Goal: Task Accomplishment & Management: Manage account settings

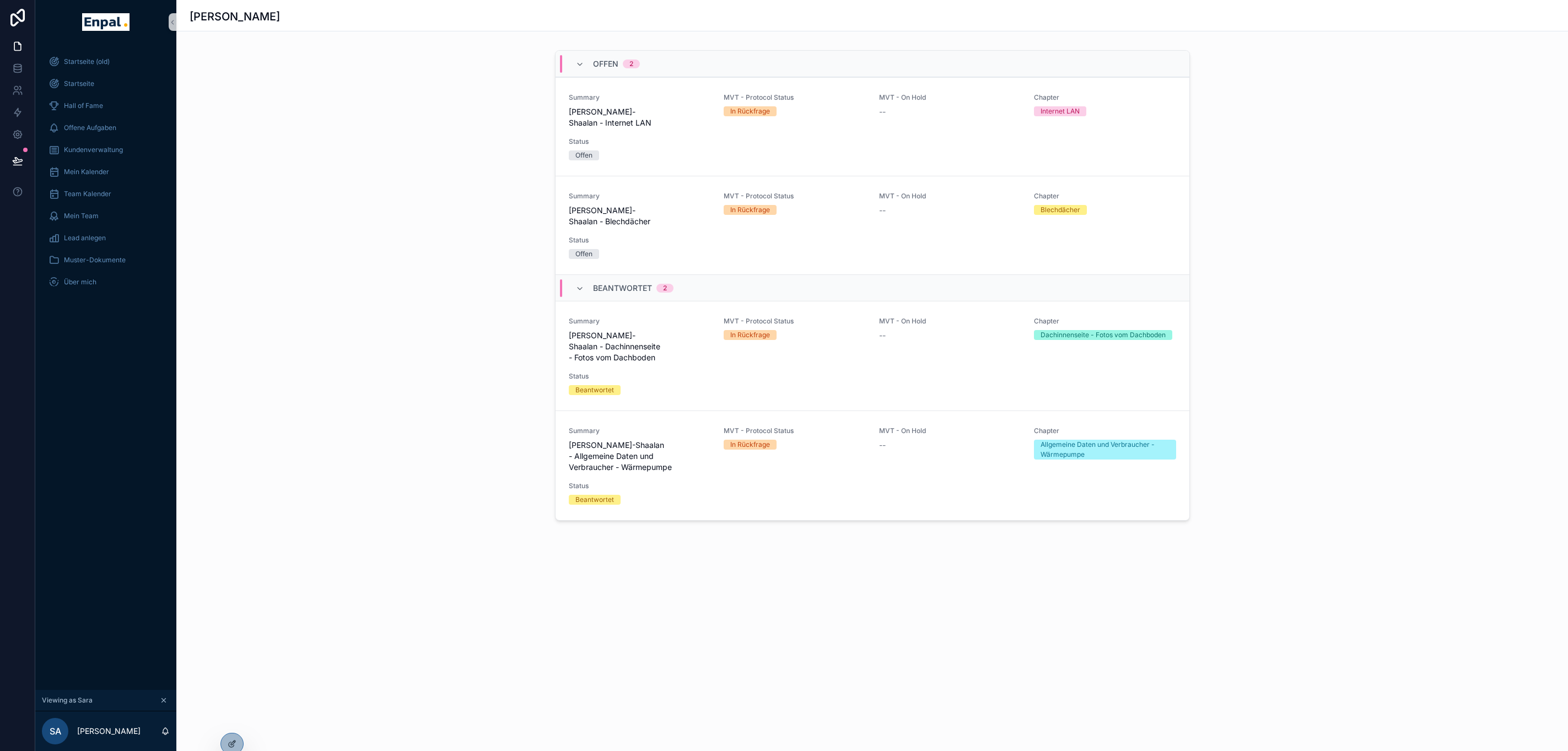
scroll to position [0, 12]
click at [227, 746] on icon at bounding box center [231, 744] width 9 height 9
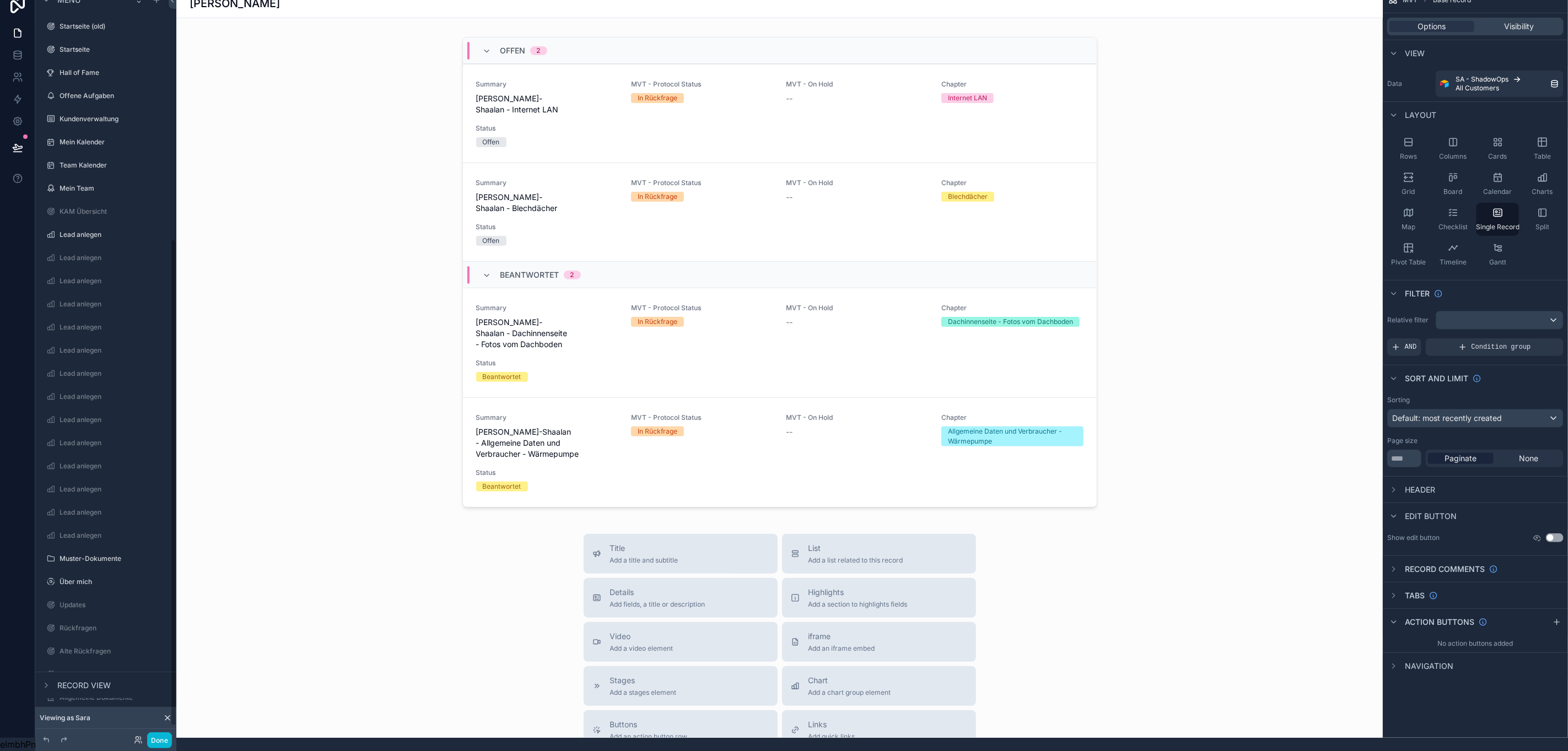
scroll to position [379, 0]
click at [85, 385] on label "Aktive Kunden 2.0" at bounding box center [103, 389] width 88 height 9
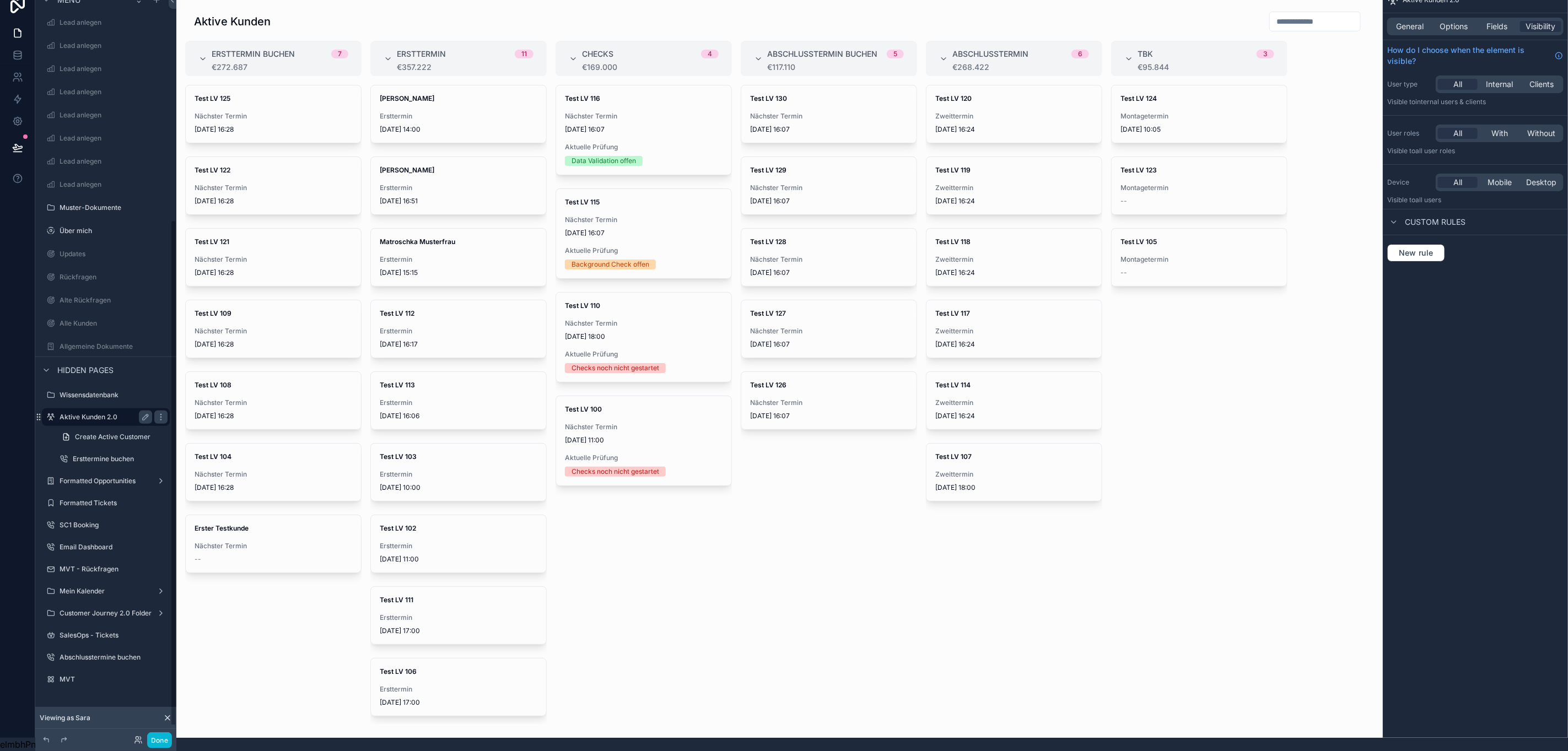
scroll to position [337, 0]
click at [154, 742] on button "Done" at bounding box center [159, 740] width 25 height 16
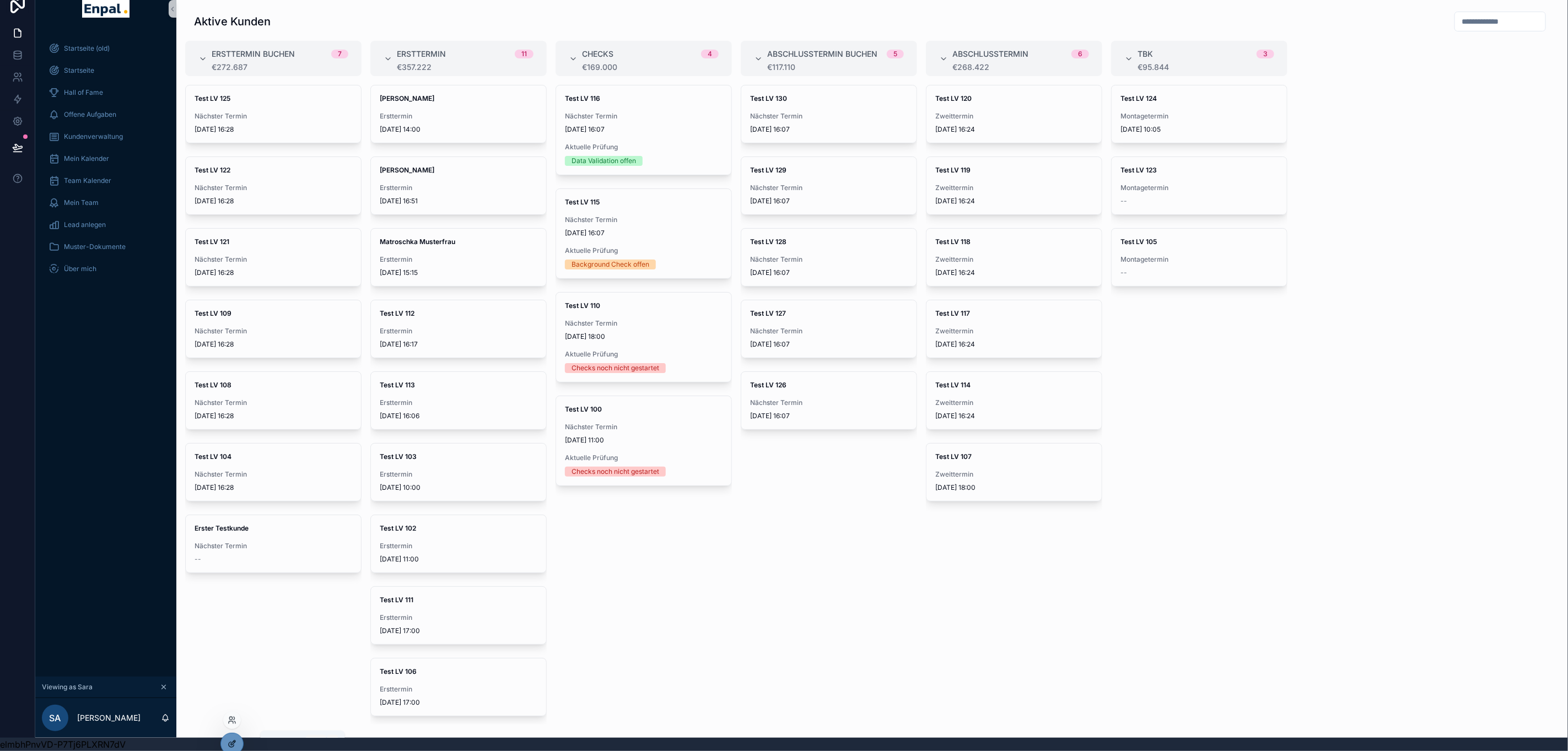
click at [225, 744] on div at bounding box center [232, 744] width 22 height 21
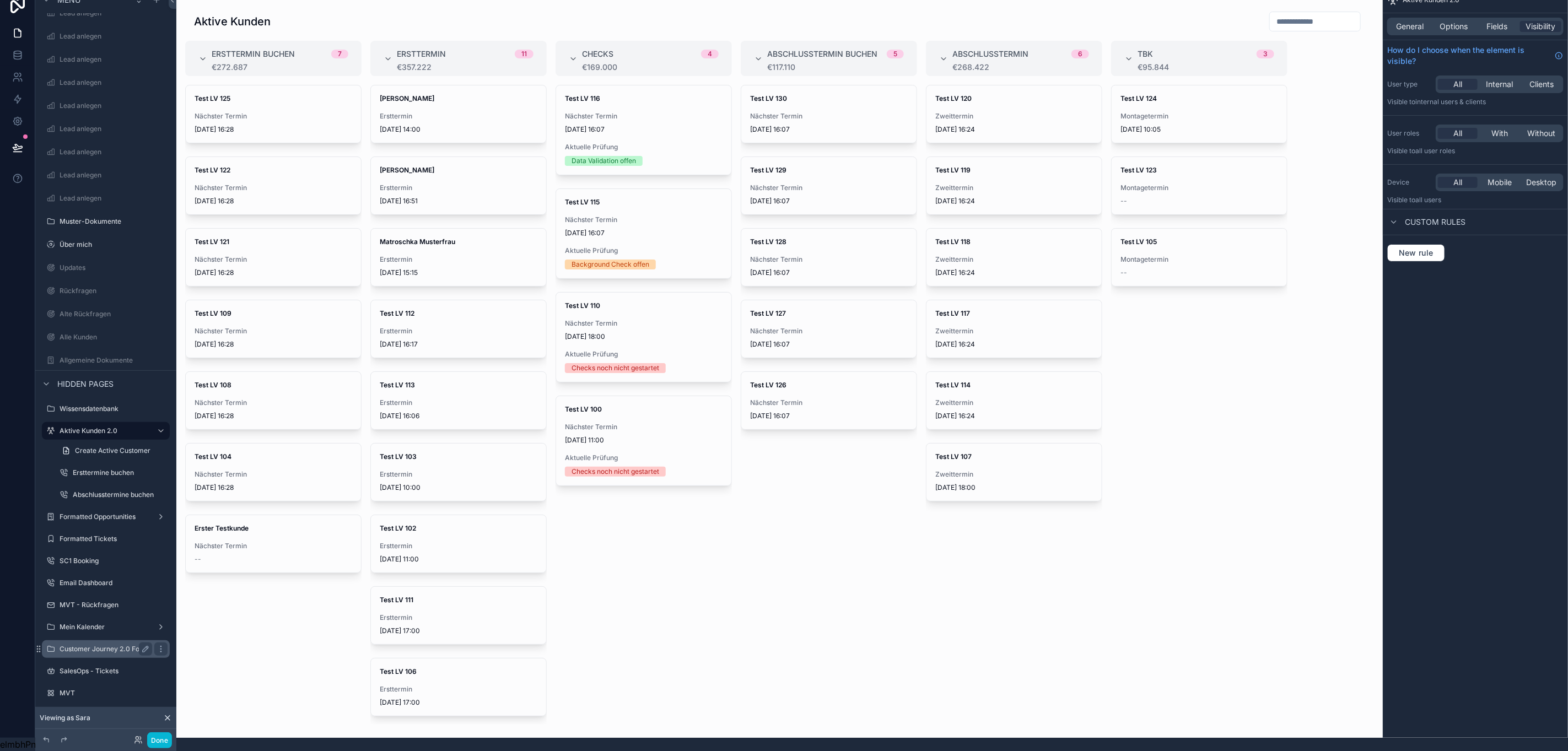
click at [110, 645] on label "Customer Journey 2.0 Folder" at bounding box center [105, 649] width 92 height 9
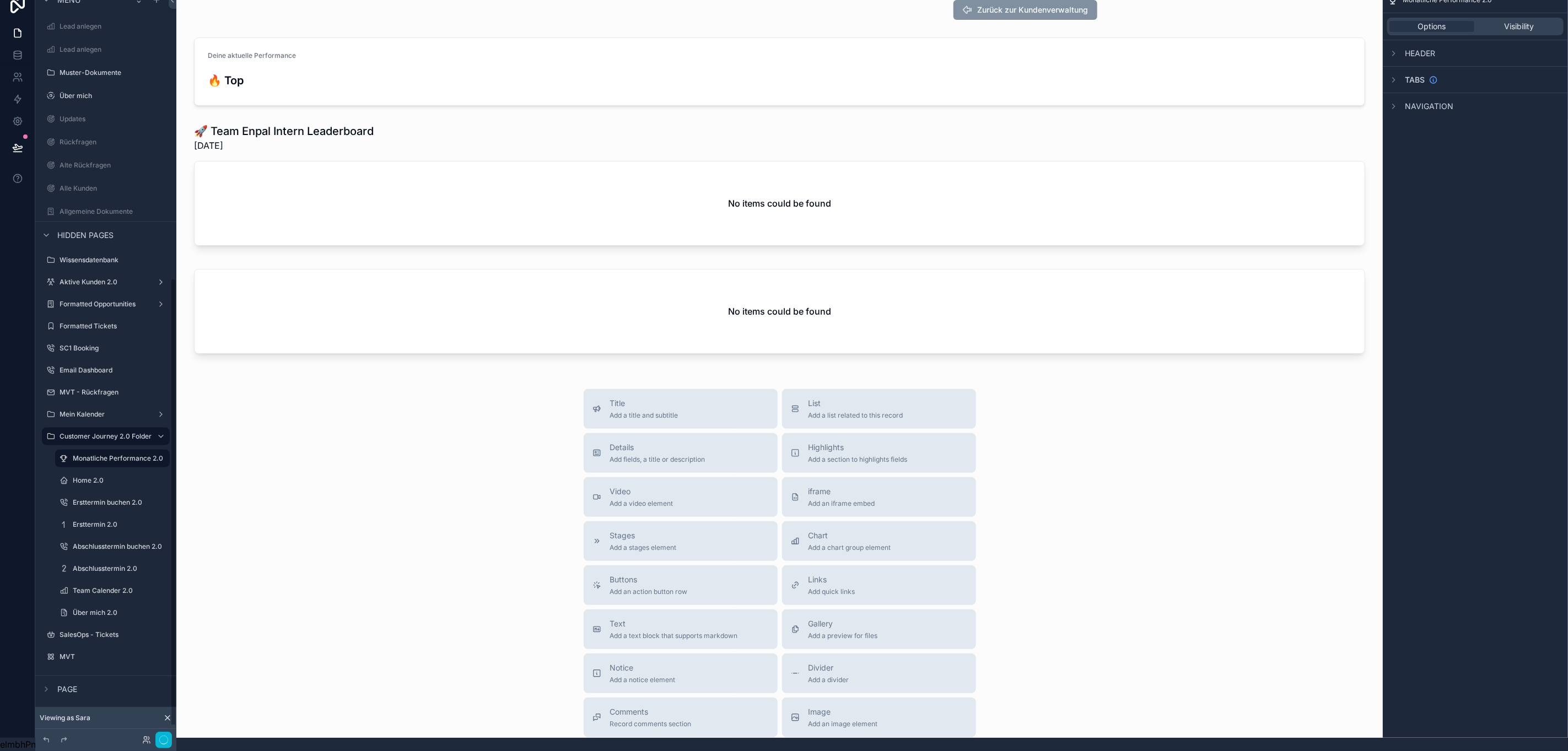
scroll to position [476, 0]
click at [72, 288] on label "Aktive Kunden 2.0" at bounding box center [103, 292] width 88 height 9
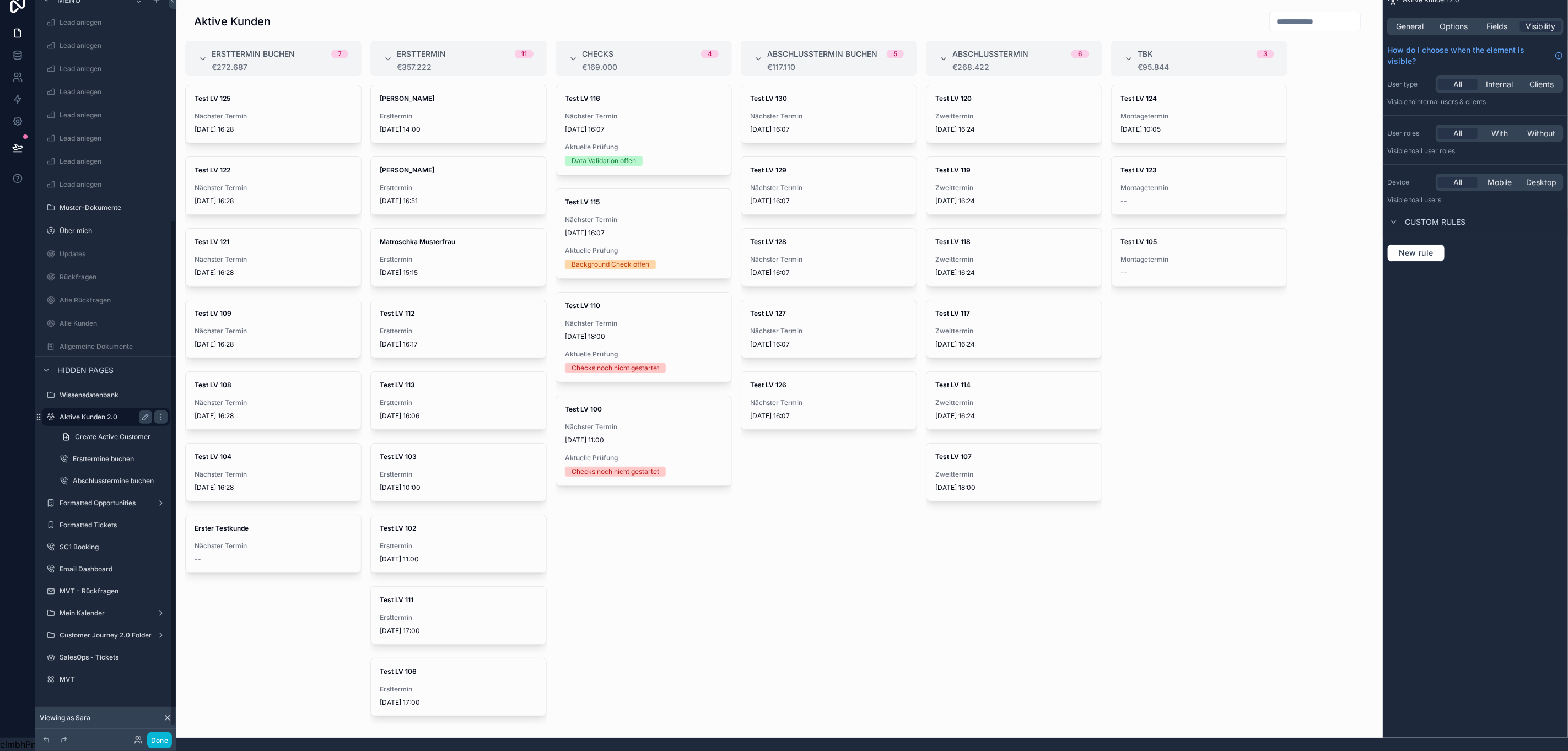
scroll to position [337, 0]
click at [160, 600] on icon "scrollable content" at bounding box center [161, 604] width 9 height 9
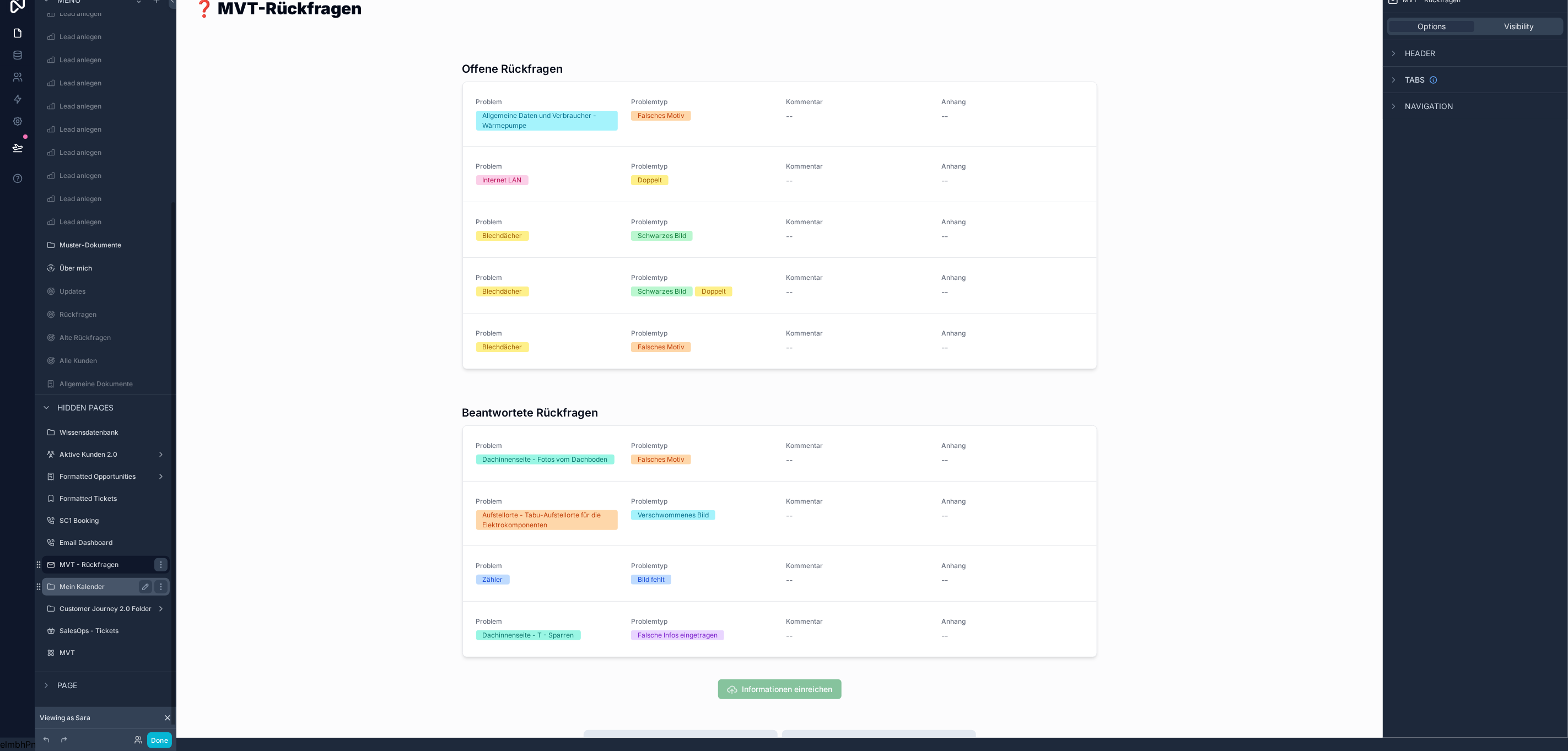
scroll to position [300, 0]
click at [205, 600] on span "Remove" at bounding box center [211, 605] width 29 height 11
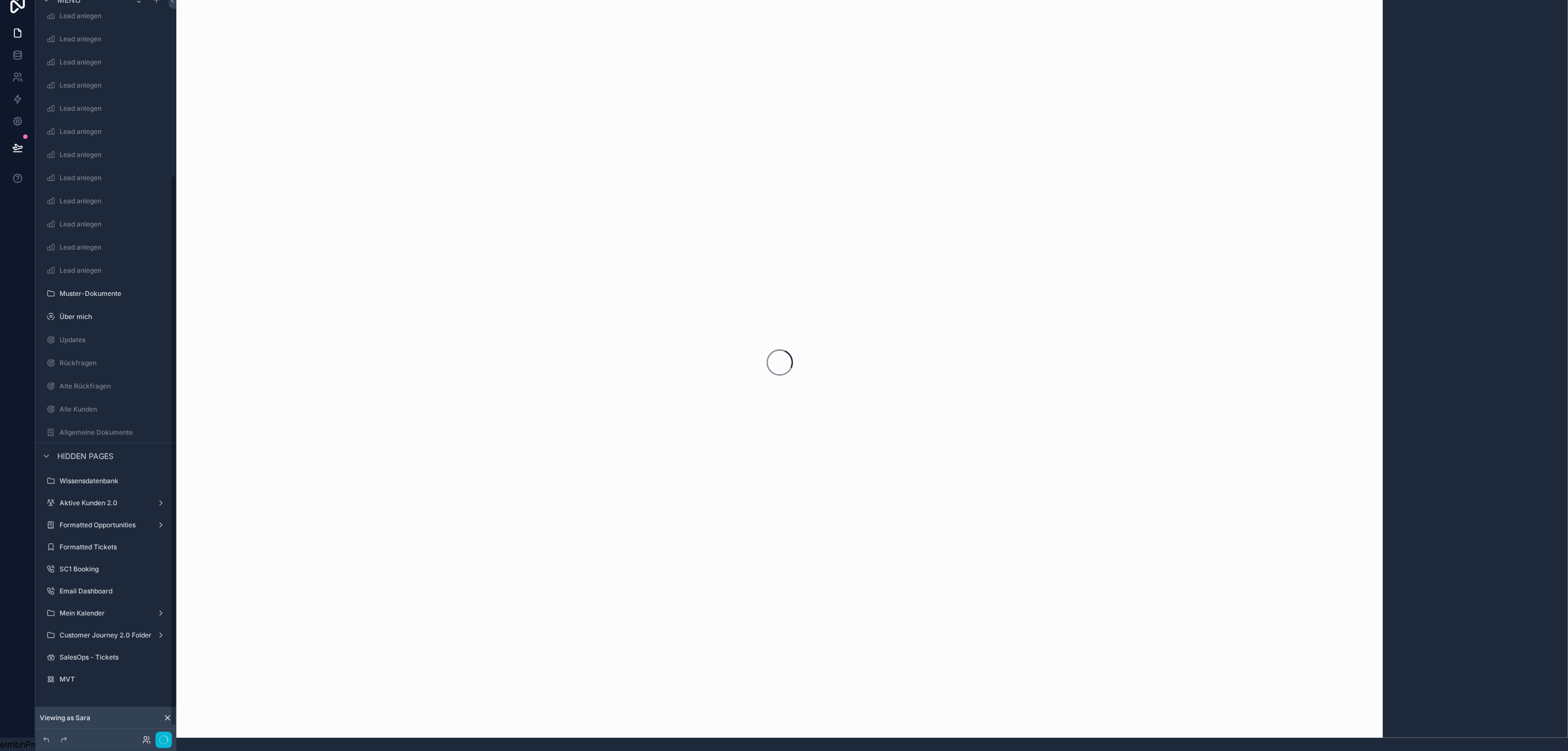
scroll to position [251, 0]
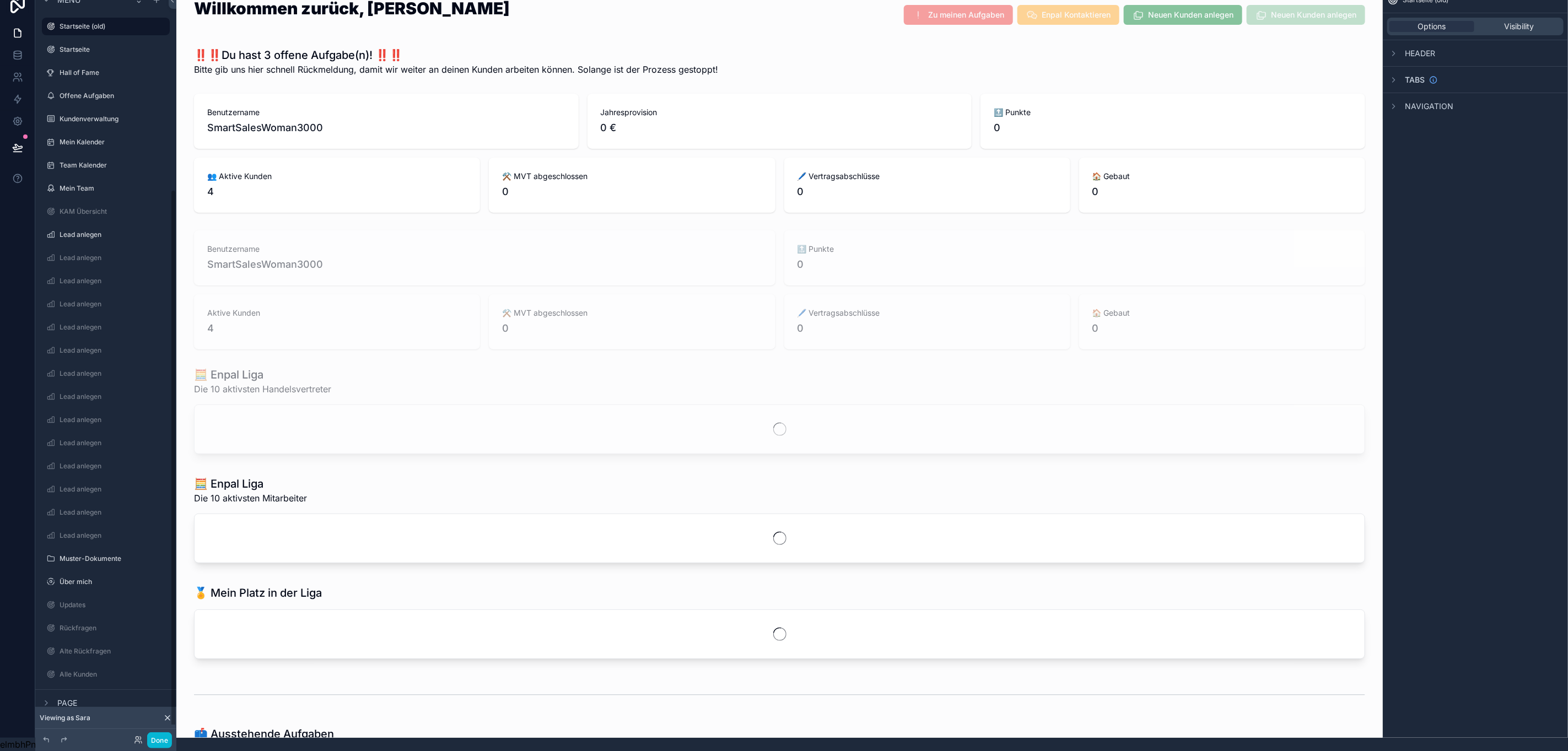
scroll to position [278, 0]
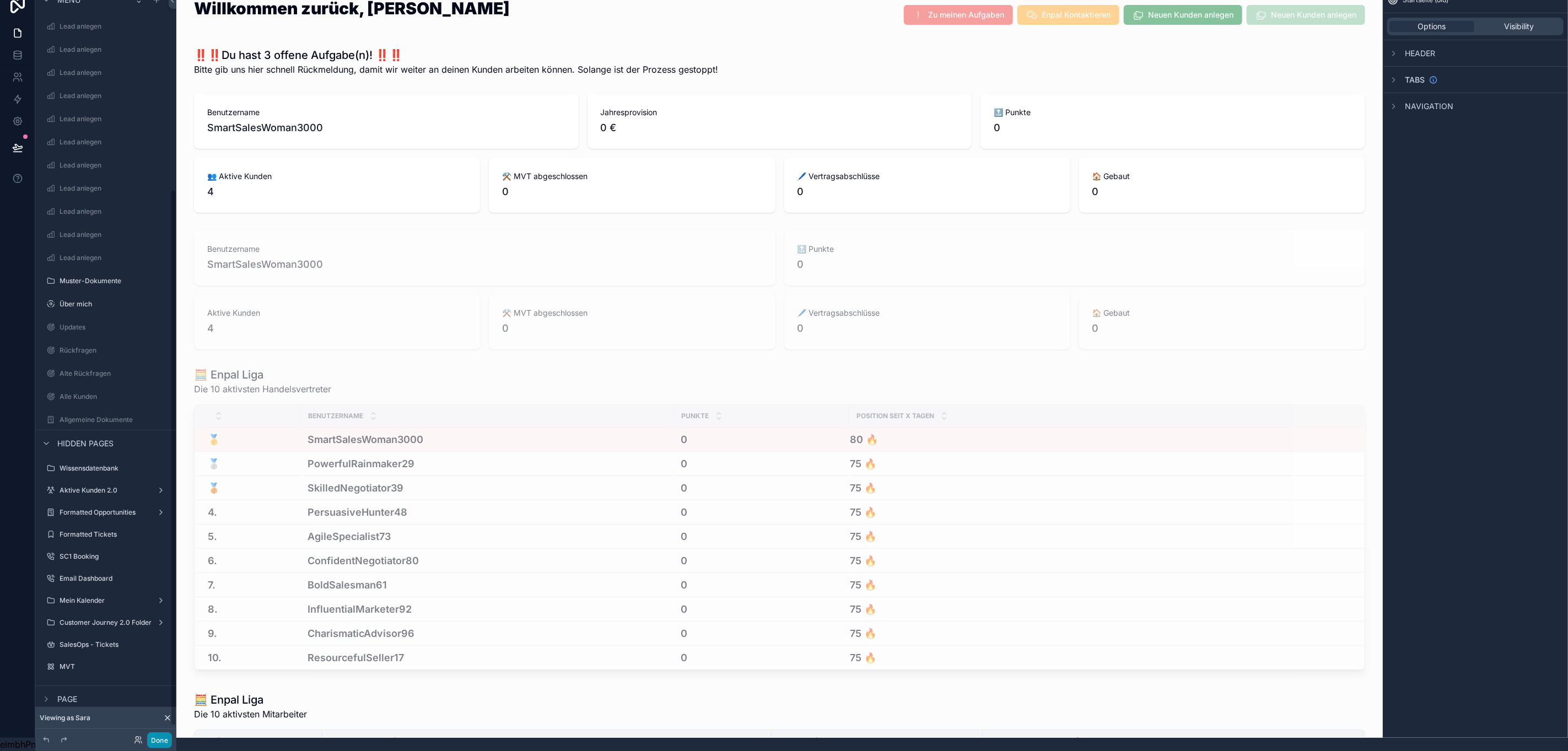
click at [156, 736] on button "Done" at bounding box center [159, 740] width 25 height 16
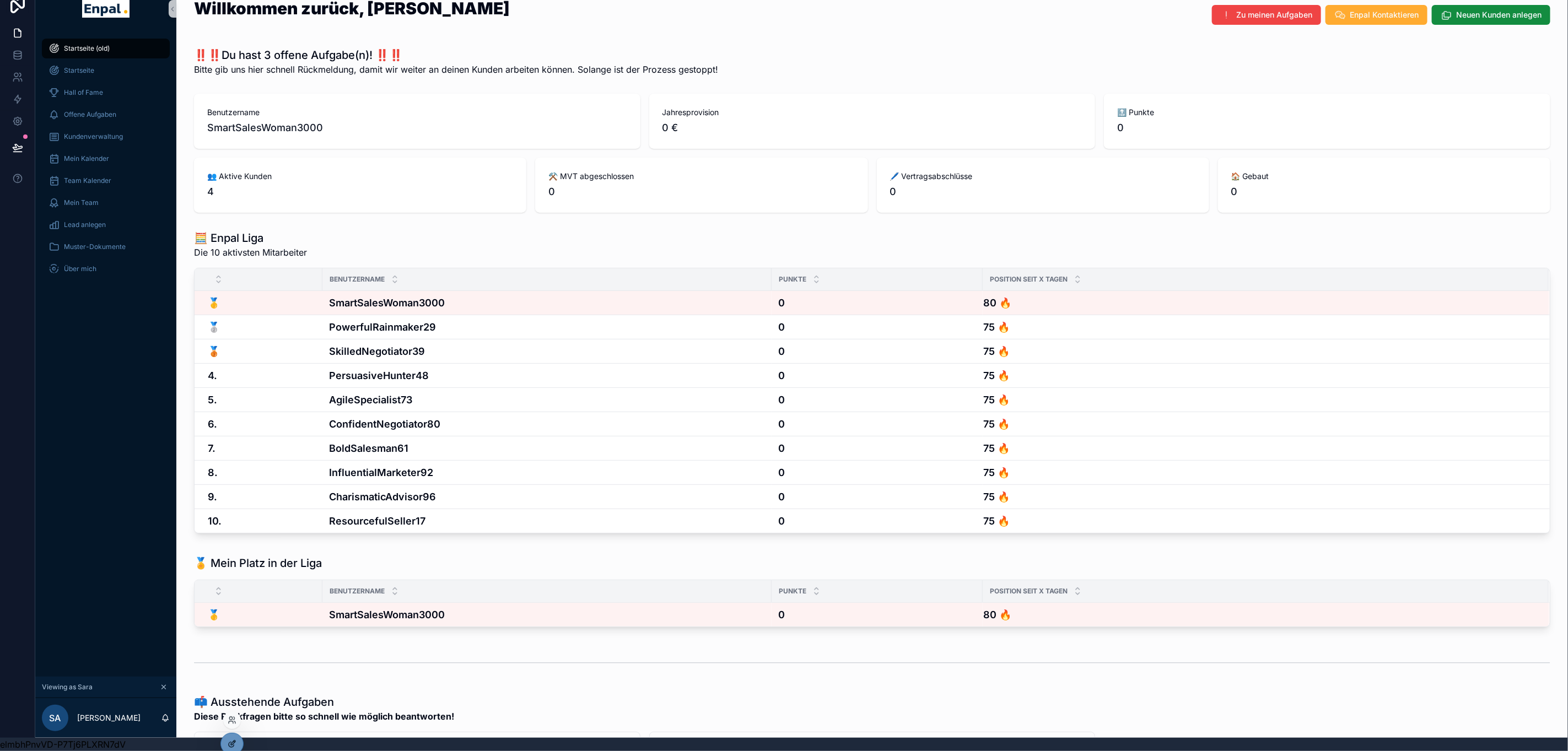
click at [231, 740] on icon at bounding box center [231, 744] width 9 height 9
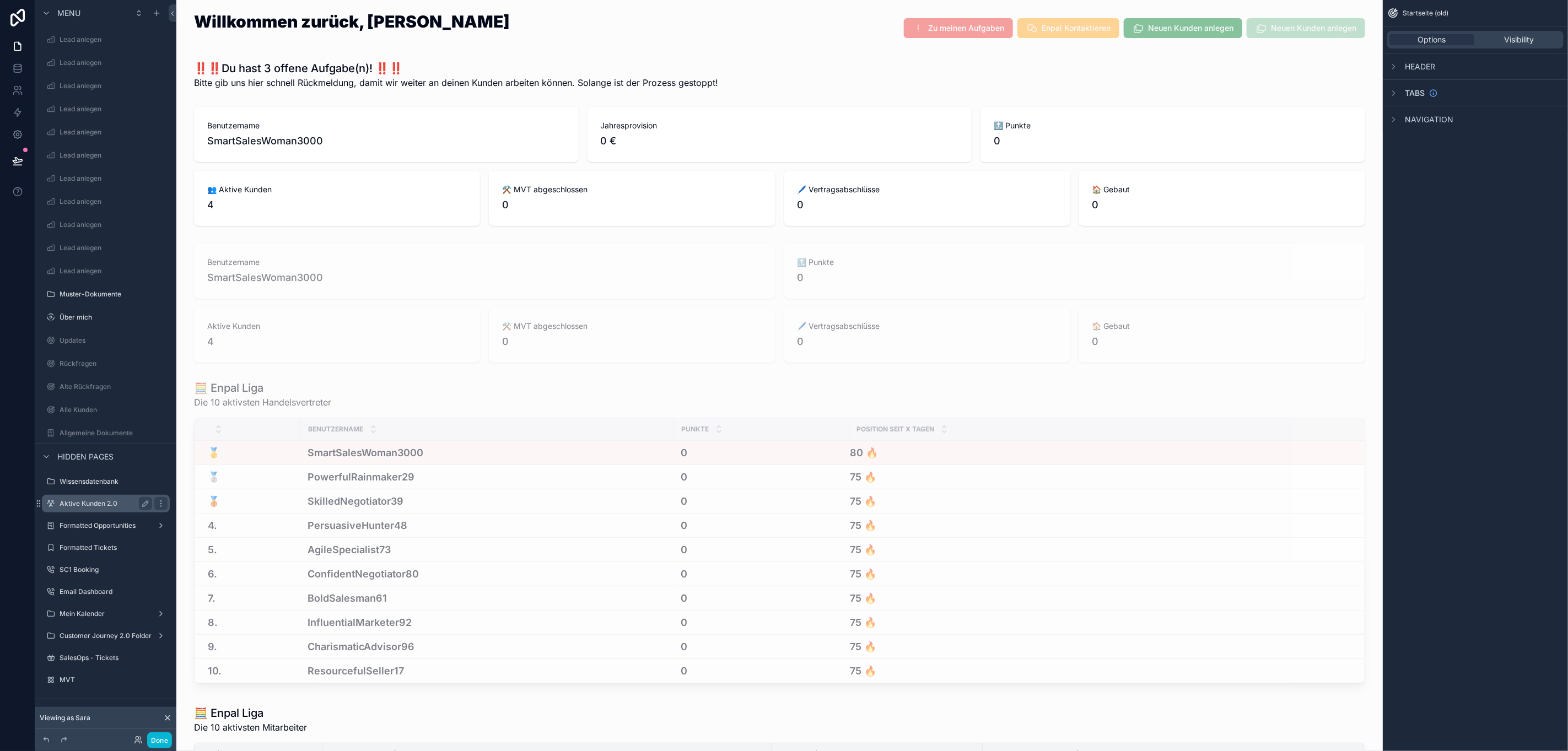
click at [96, 506] on label "Aktive Kunden 2.0" at bounding box center [103, 503] width 88 height 9
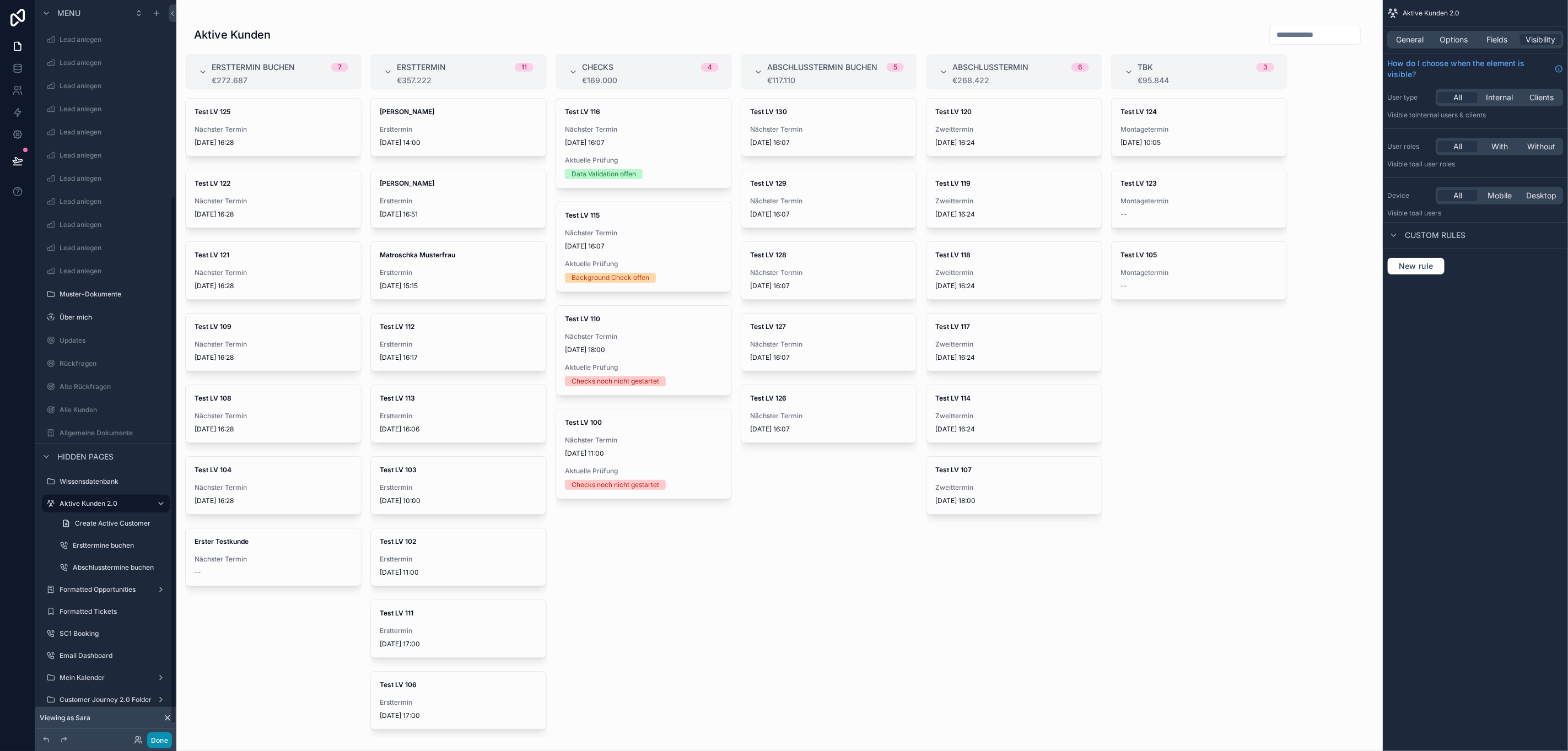
click at [157, 737] on button "Done" at bounding box center [159, 740] width 25 height 16
